Goal: Contribute content: Add original content to the website for others to see

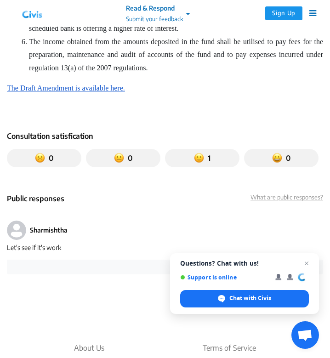
scroll to position [783, 0]
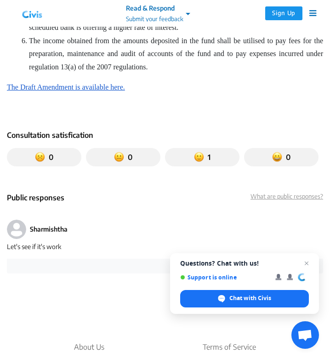
click at [69, 84] on span "The Draft Amendment is available here." at bounding box center [66, 87] width 118 height 8
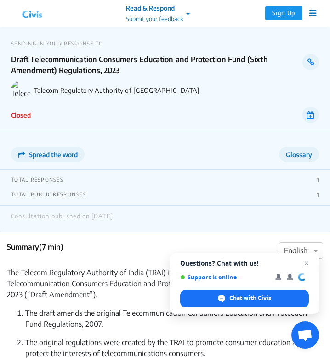
scroll to position [0, 0]
click at [27, 17] on img at bounding box center [32, 13] width 37 height 14
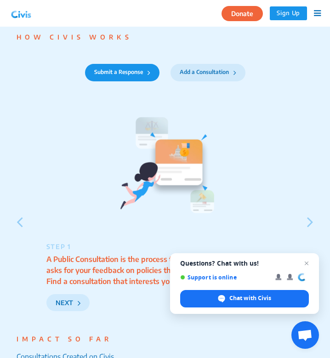
scroll to position [1138, 0]
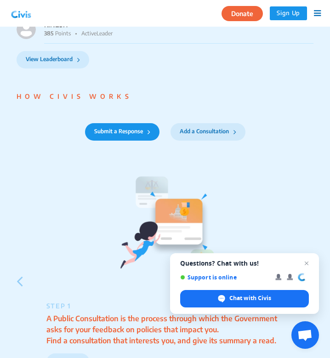
click at [221, 134] on button "Add a Consultation" at bounding box center [207, 131] width 75 height 17
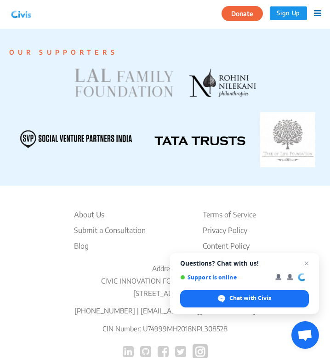
scroll to position [1816, 0]
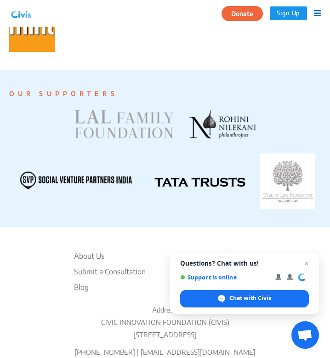
click at [315, 13] on icon at bounding box center [317, 13] width 7 height 8
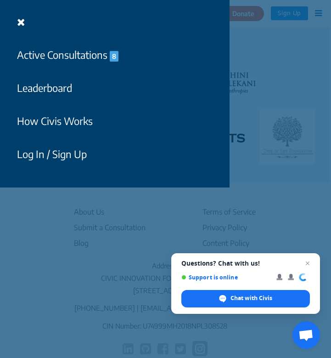
click at [19, 18] on icon at bounding box center [21, 22] width 8 height 10
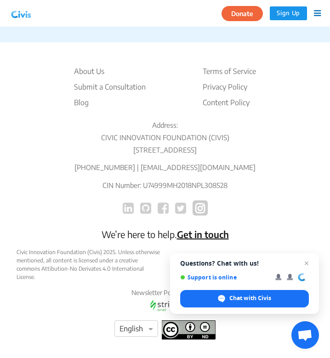
scroll to position [1952, 0]
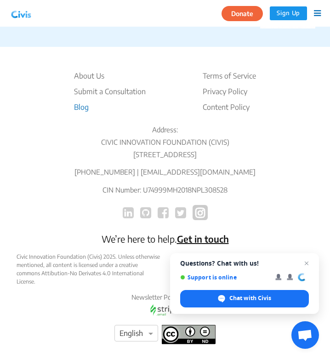
click at [79, 106] on li "Blog" at bounding box center [110, 106] width 72 height 11
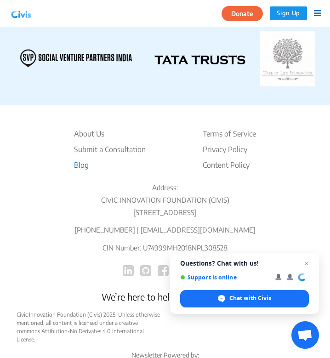
scroll to position [1935, 0]
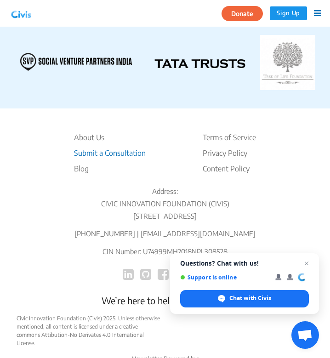
click at [125, 156] on li "Submit a Consultation" at bounding box center [110, 152] width 72 height 11
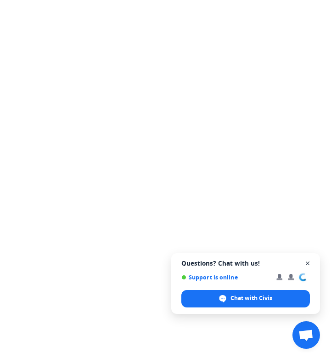
click at [308, 262] on span "Close chat" at bounding box center [307, 263] width 11 height 11
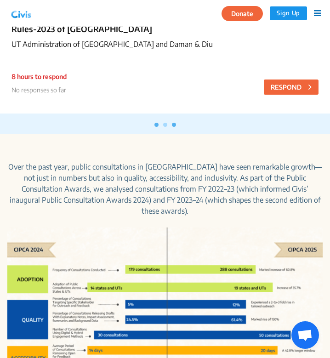
scroll to position [286, 0]
